Goal: Task Accomplishment & Management: Manage account settings

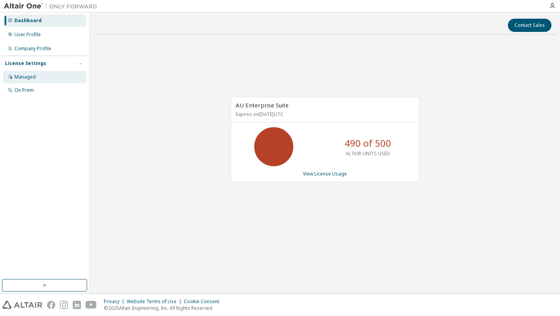
click at [54, 78] on div "Managed" at bounding box center [44, 77] width 83 height 12
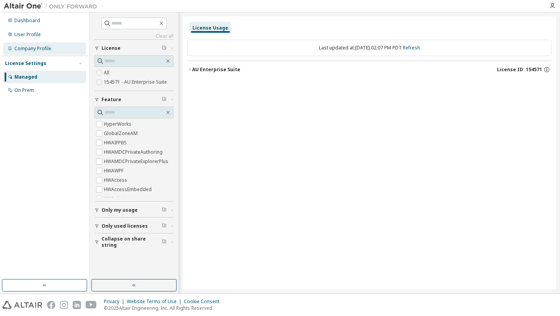
click at [44, 44] on div "Company Profile" at bounding box center [44, 48] width 83 height 12
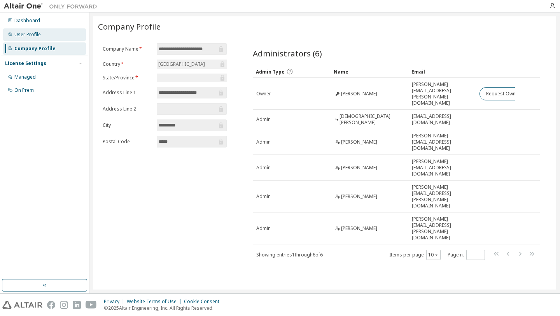
click at [37, 38] on div "User Profile" at bounding box center [44, 34] width 83 height 12
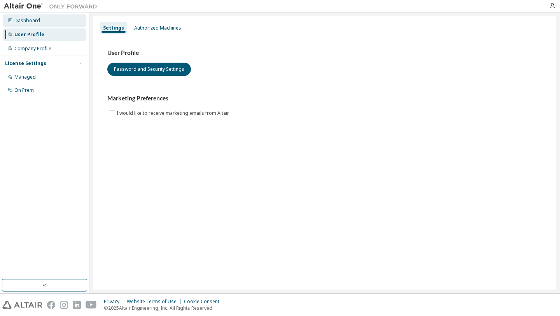
click at [45, 19] on div "Dashboard" at bounding box center [44, 20] width 83 height 12
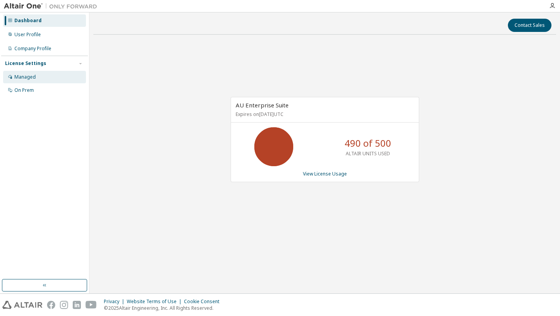
click at [16, 75] on div "Managed" at bounding box center [24, 77] width 21 height 6
